Goal: Download file/media

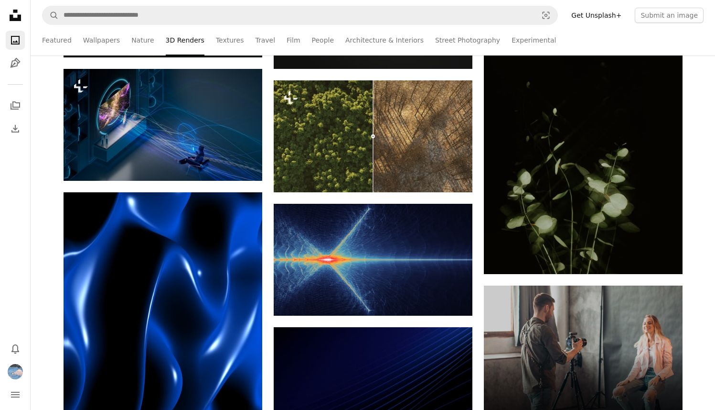
scroll to position [2174, 0]
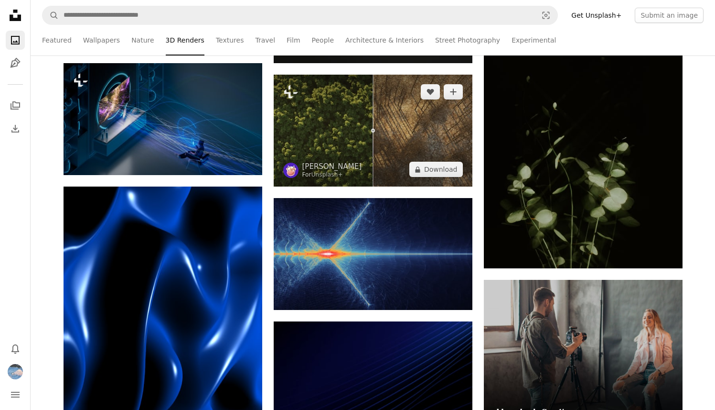
click at [336, 160] on img at bounding box center [373, 131] width 199 height 112
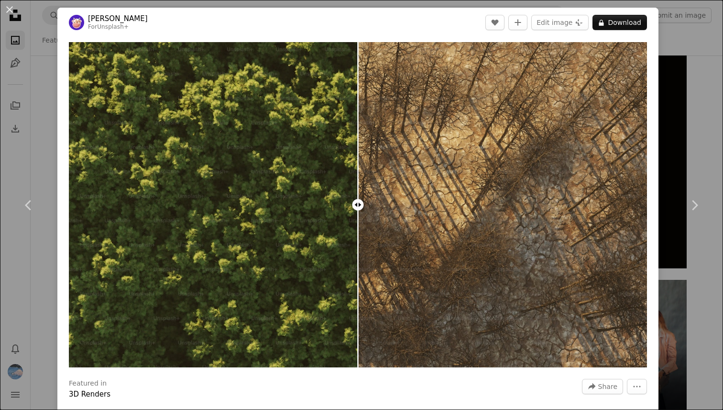
click at [702, 105] on div "An X shape Chevron left Chevron right [PERSON_NAME] For Unsplash+ A heart A plu…" at bounding box center [361, 205] width 723 height 410
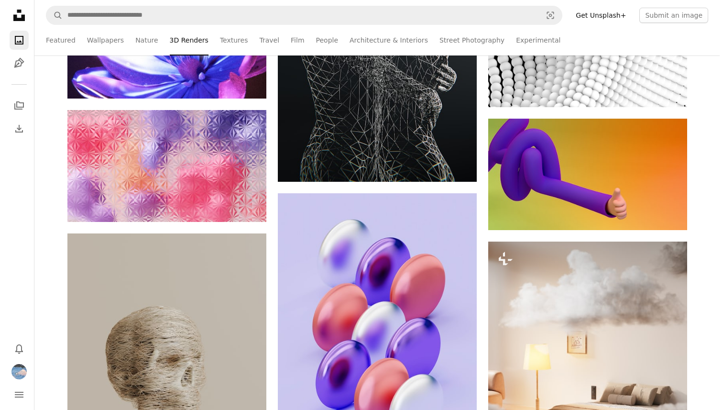
scroll to position [10170, 0]
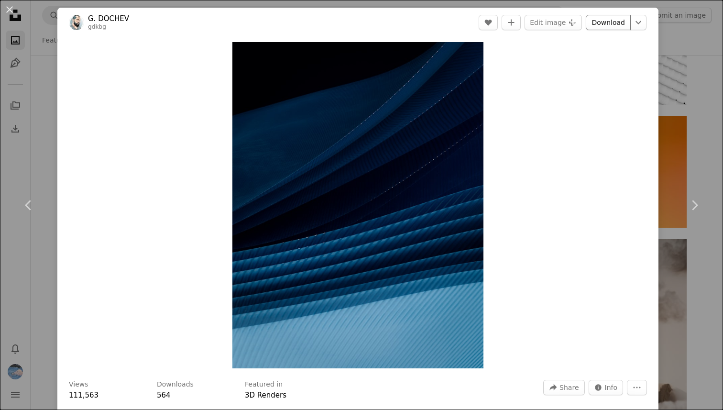
click at [597, 22] on link "Download" at bounding box center [607, 22] width 45 height 15
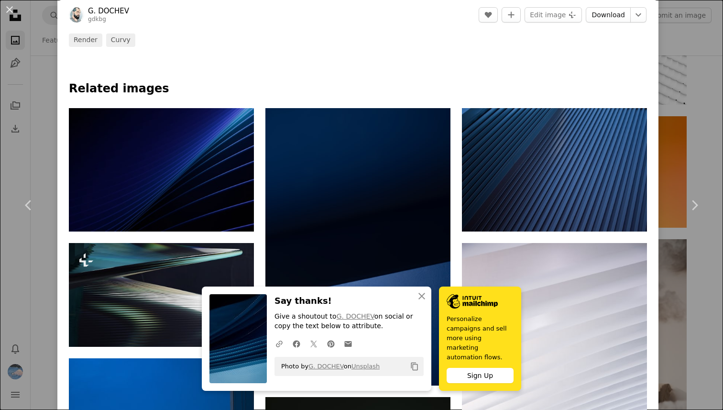
scroll to position [476, 0]
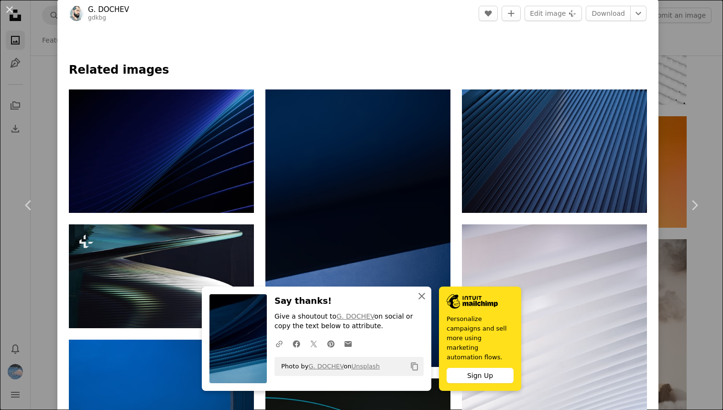
click at [425, 299] on icon "button" at bounding box center [421, 295] width 7 height 7
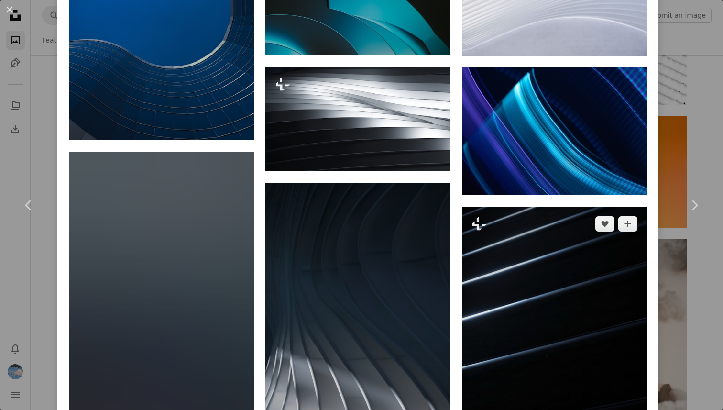
scroll to position [920, 0]
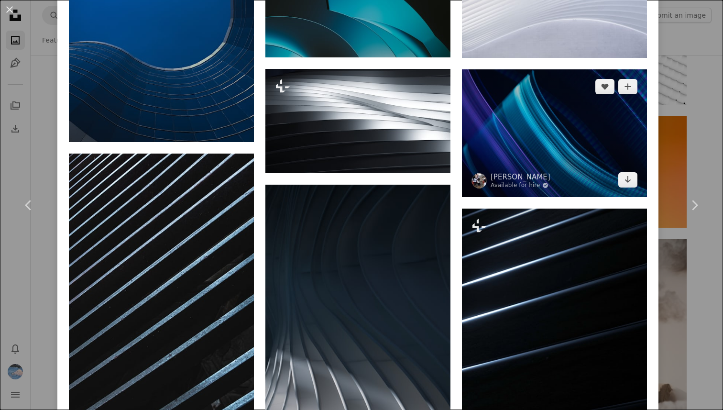
click at [555, 120] on img at bounding box center [554, 133] width 185 height 128
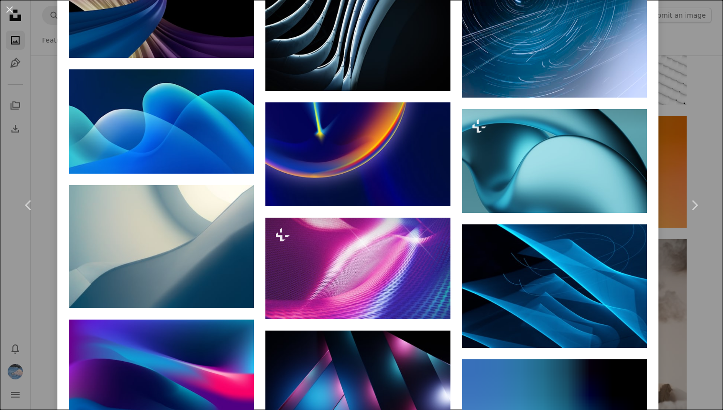
scroll to position [3548, 0]
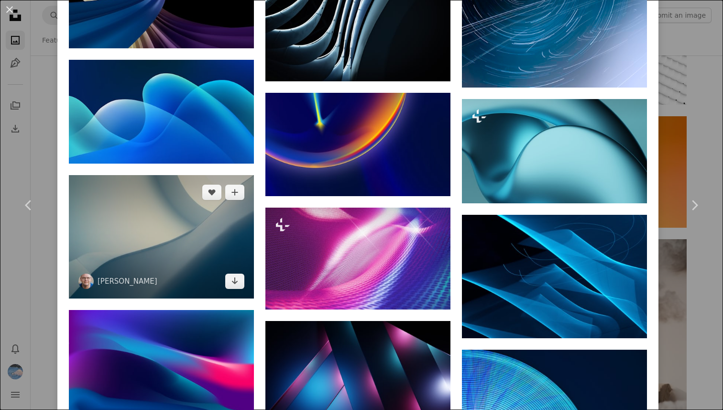
click at [208, 216] on img at bounding box center [161, 236] width 185 height 123
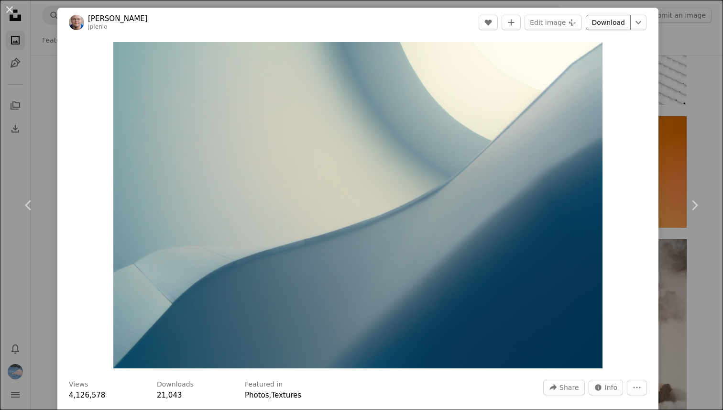
click at [605, 22] on link "Download" at bounding box center [607, 22] width 45 height 15
